Goal: Obtain resource: Download file/media

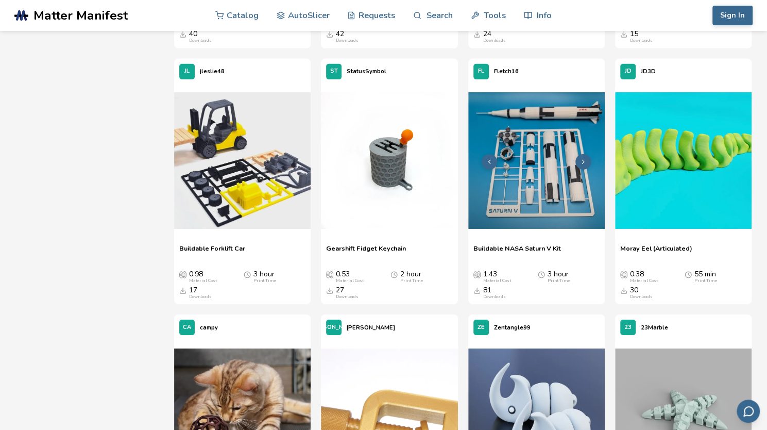
scroll to position [4196, 0]
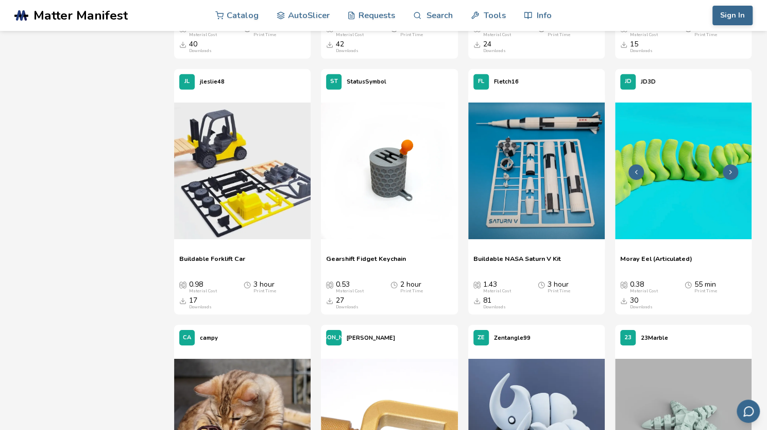
click at [640, 186] on img at bounding box center [683, 170] width 136 height 136
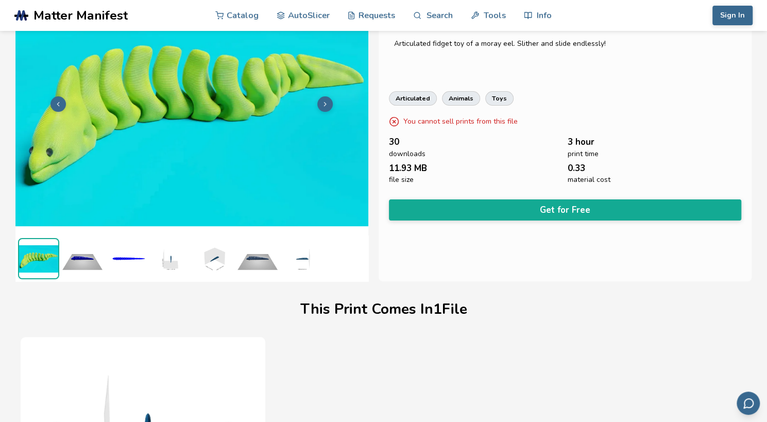
scroll to position [32, 0]
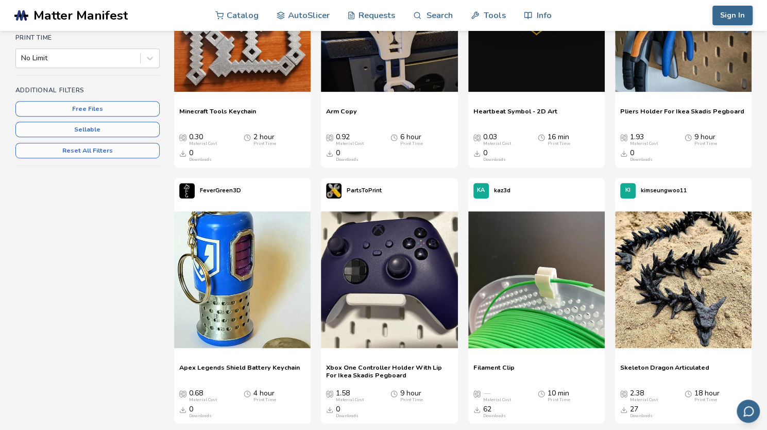
scroll to position [252, 0]
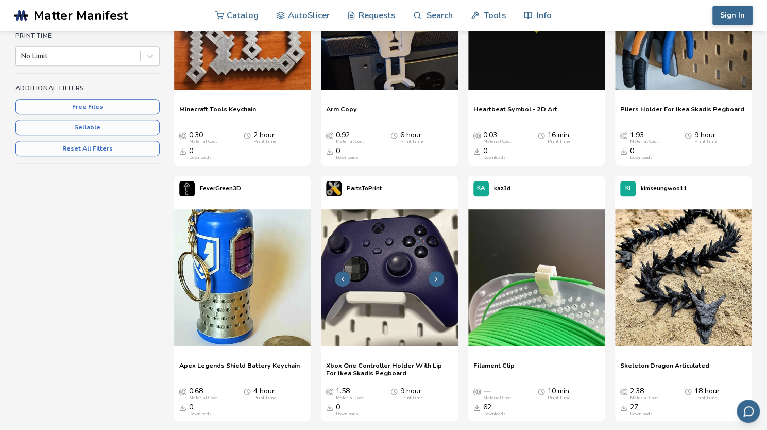
click at [381, 302] on img at bounding box center [389, 277] width 136 height 136
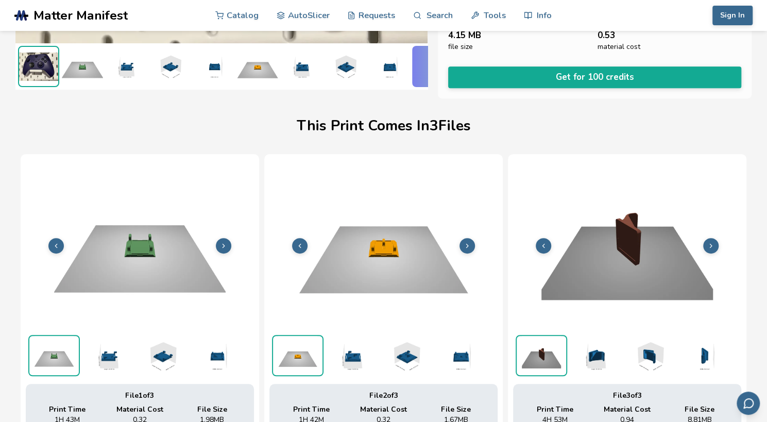
scroll to position [258, 4]
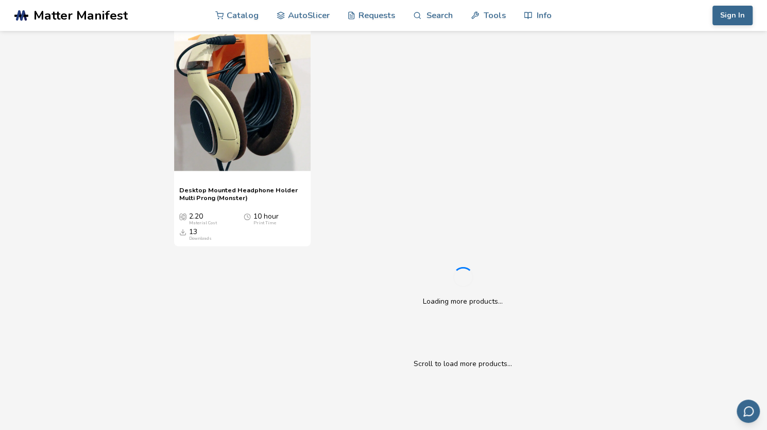
scroll to position [3497, 0]
